Goal: Register for event/course

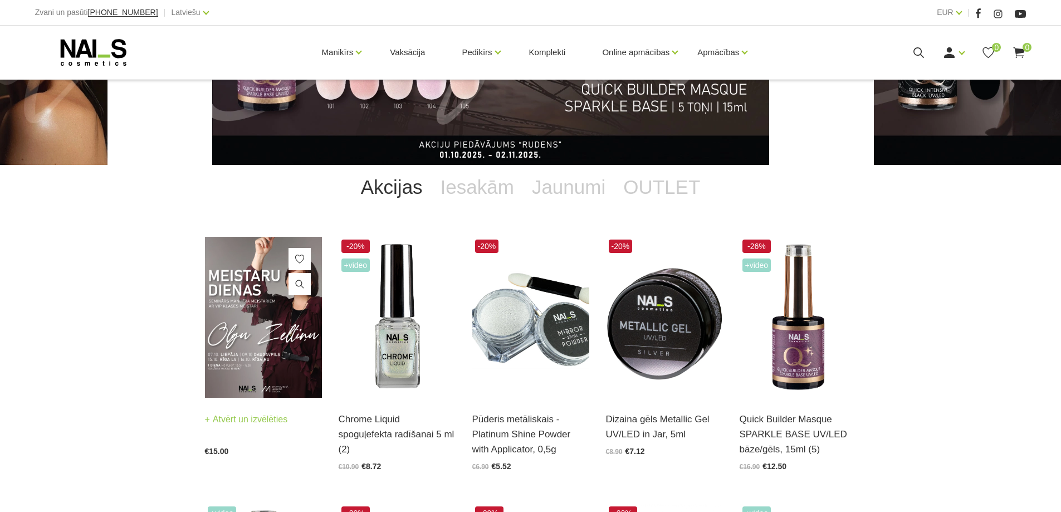
scroll to position [167, 0]
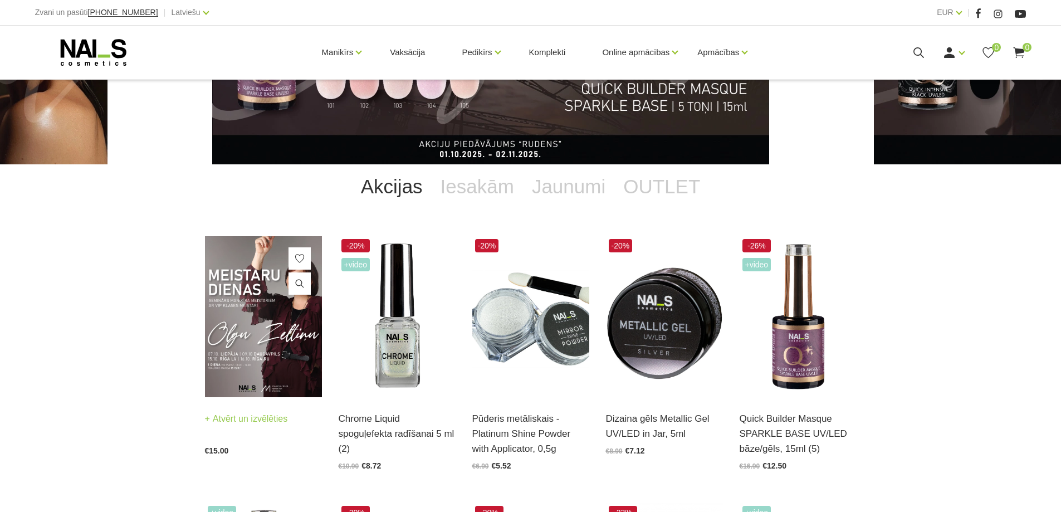
click at [240, 301] on img at bounding box center [263, 316] width 117 height 161
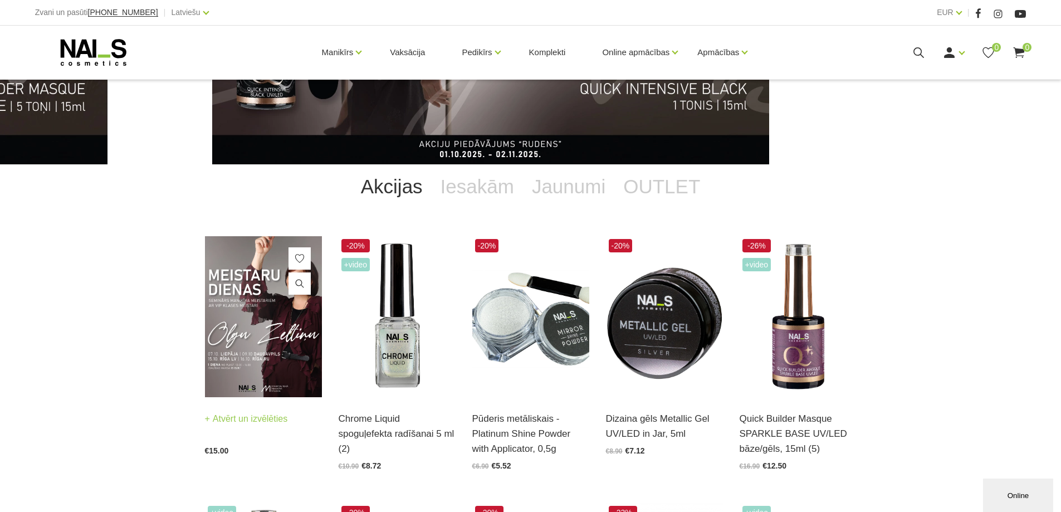
scroll to position [0, 0]
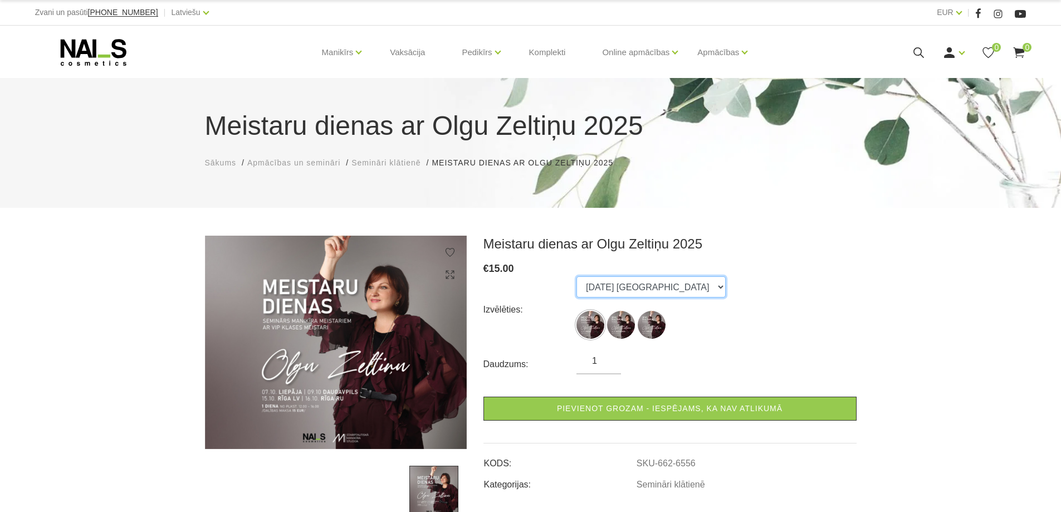
click at [698, 288] on select "07.10.25 Liepāja 09.10.25 Daugavpils 16.10.25 Rīga, krievu valodā" at bounding box center [650, 286] width 149 height 21
click at [808, 282] on div "Izvēlēties: 07.10.25 Liepāja 09.10.25 Daugavpils 16.10.25 Rīga, krievu valodā" at bounding box center [669, 309] width 373 height 67
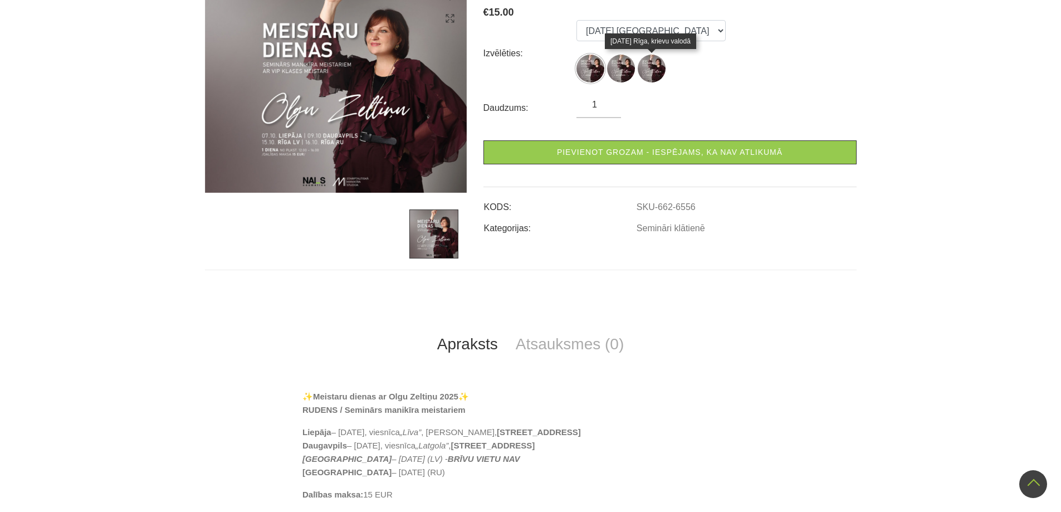
scroll to position [56, 0]
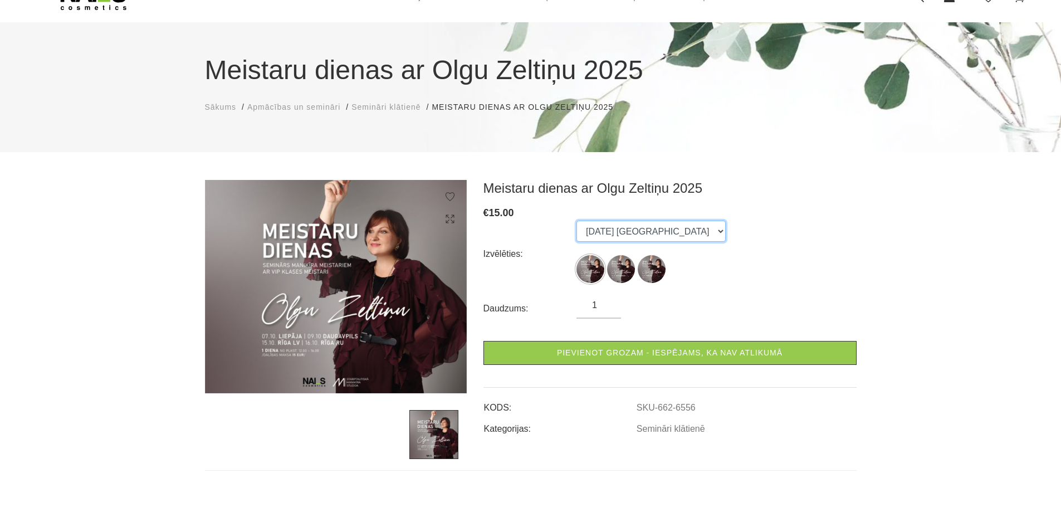
click at [696, 229] on select "07.10.25 Liepāja 09.10.25 Daugavpils 16.10.25 Rīga, krievu valodā" at bounding box center [650, 231] width 149 height 21
select select "6557"
click at [576, 221] on select "07.10.25 Liepāja 09.10.25 Daugavpils 16.10.25 Rīga, krievu valodā" at bounding box center [650, 231] width 149 height 21
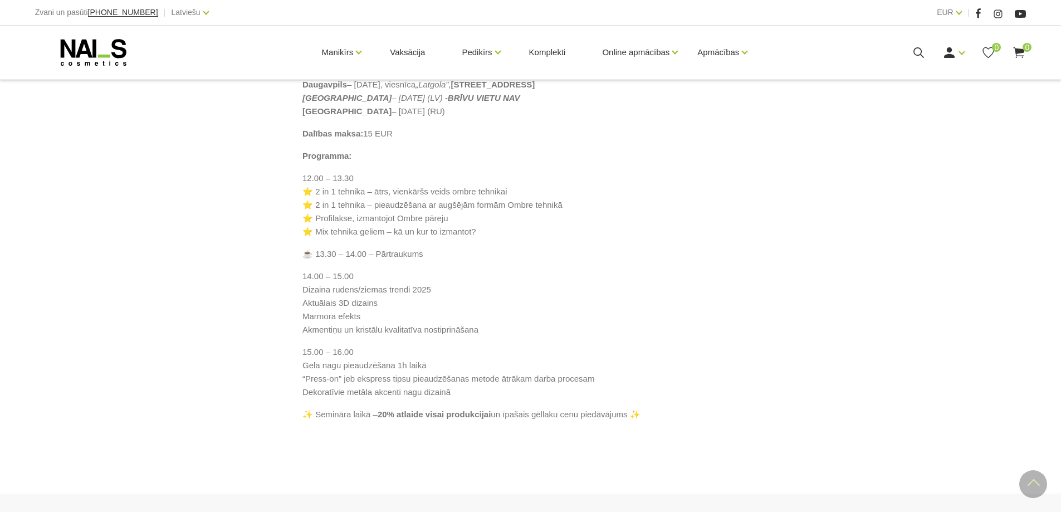
scroll to position [613, 0]
